Goal: Information Seeking & Learning: Learn about a topic

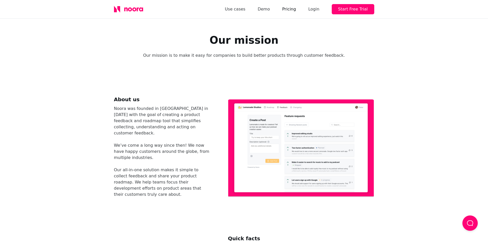
click at [296, 10] on link "Pricing" at bounding box center [289, 9] width 14 height 7
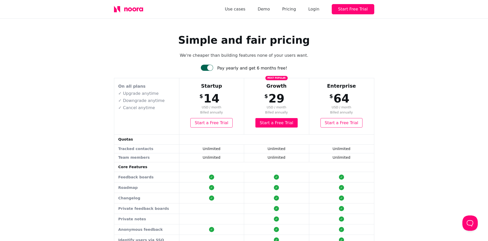
click at [133, 12] on icon at bounding box center [128, 9] width 29 height 7
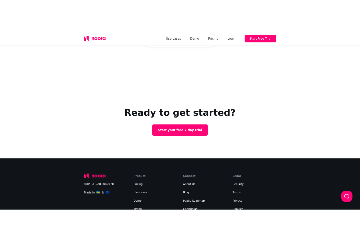
scroll to position [1677, 0]
